Goal: Transaction & Acquisition: Purchase product/service

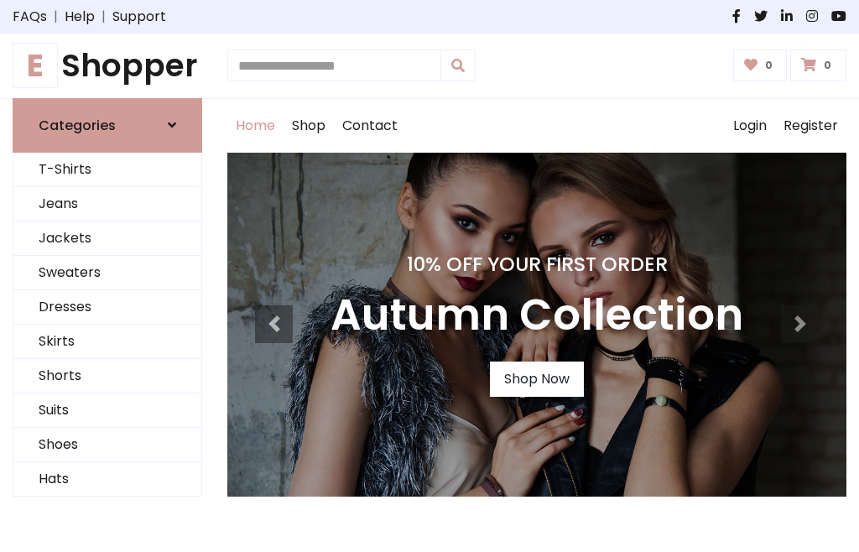
click at [429, 276] on h4 "10% Off Your First Order" at bounding box center [536, 263] width 413 height 23
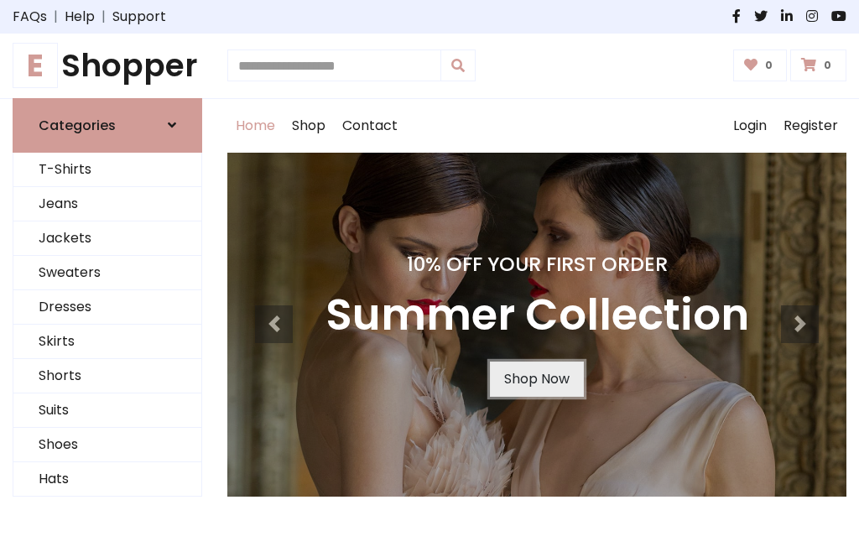
click at [536, 378] on link "Shop Now" at bounding box center [537, 378] width 94 height 35
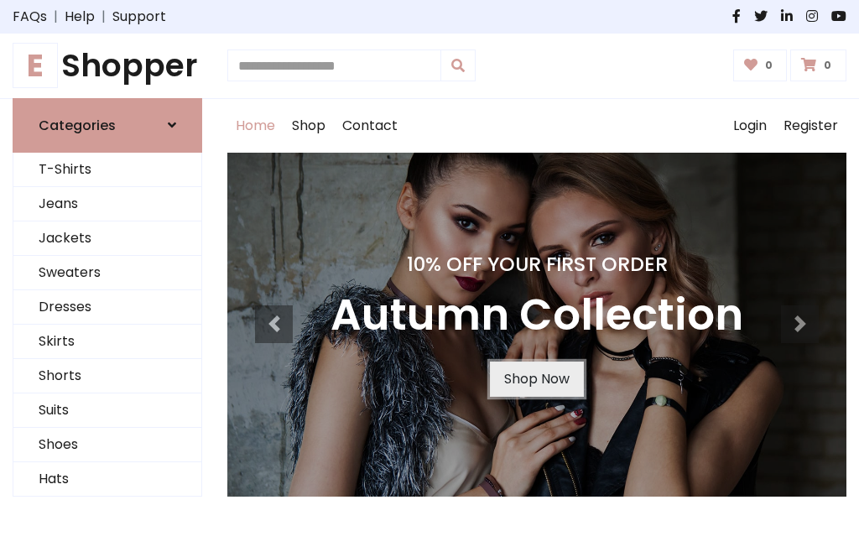
click at [536, 378] on link "Shop Now" at bounding box center [537, 378] width 94 height 35
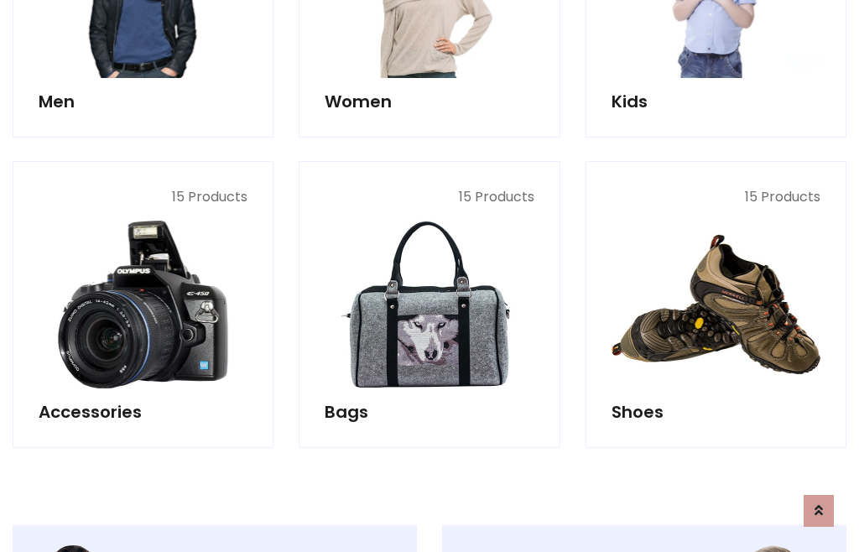
scroll to position [1672, 0]
